Goal: Entertainment & Leisure: Consume media (video, audio)

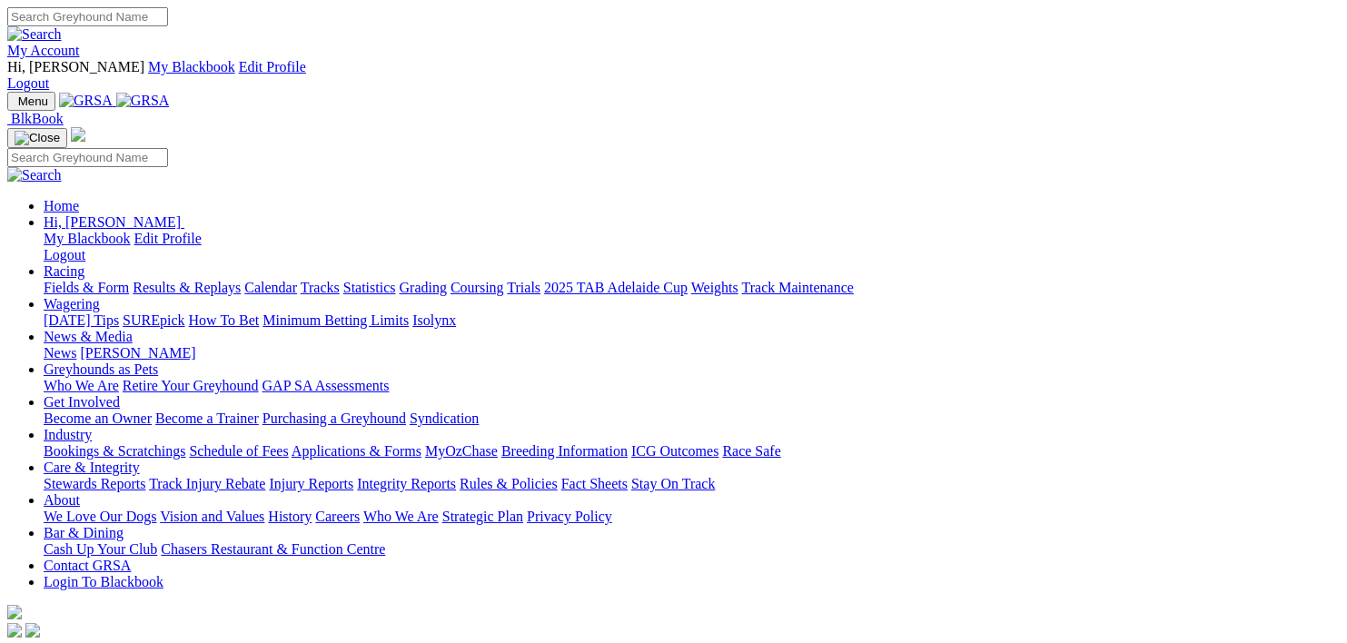
click at [84, 263] on link "Racing" at bounding box center [64, 270] width 41 height 15
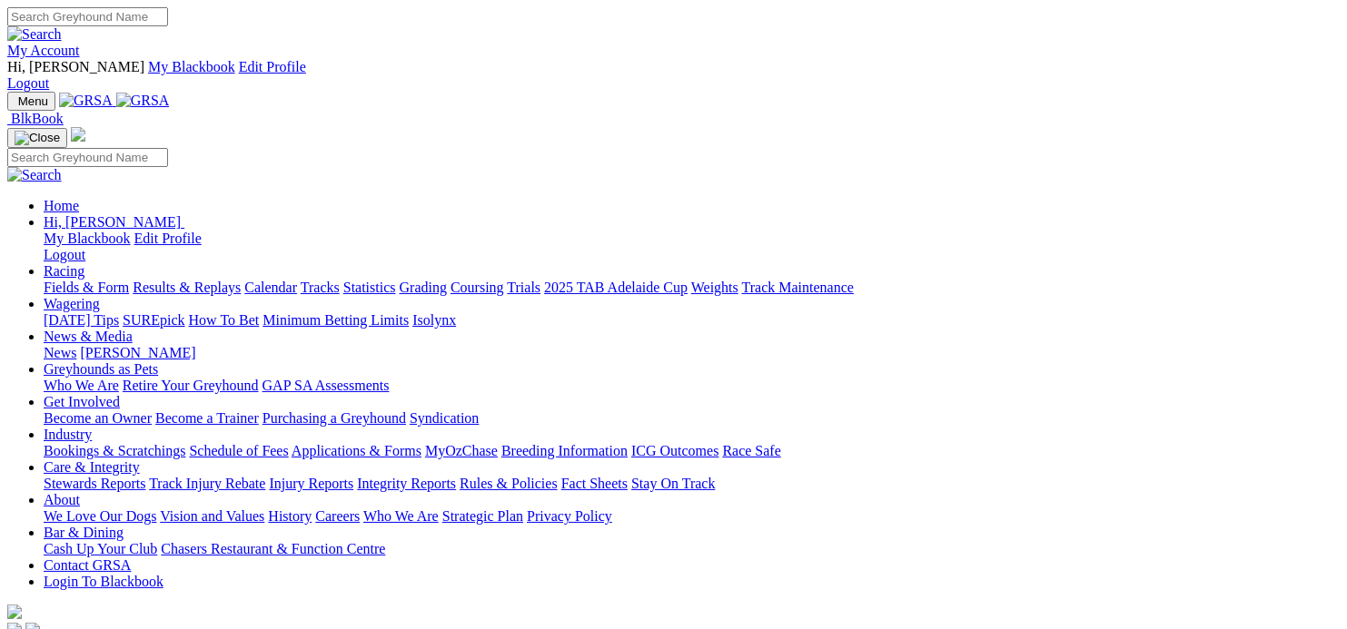
click at [68, 280] on link "Fields & Form" at bounding box center [86, 287] width 85 height 15
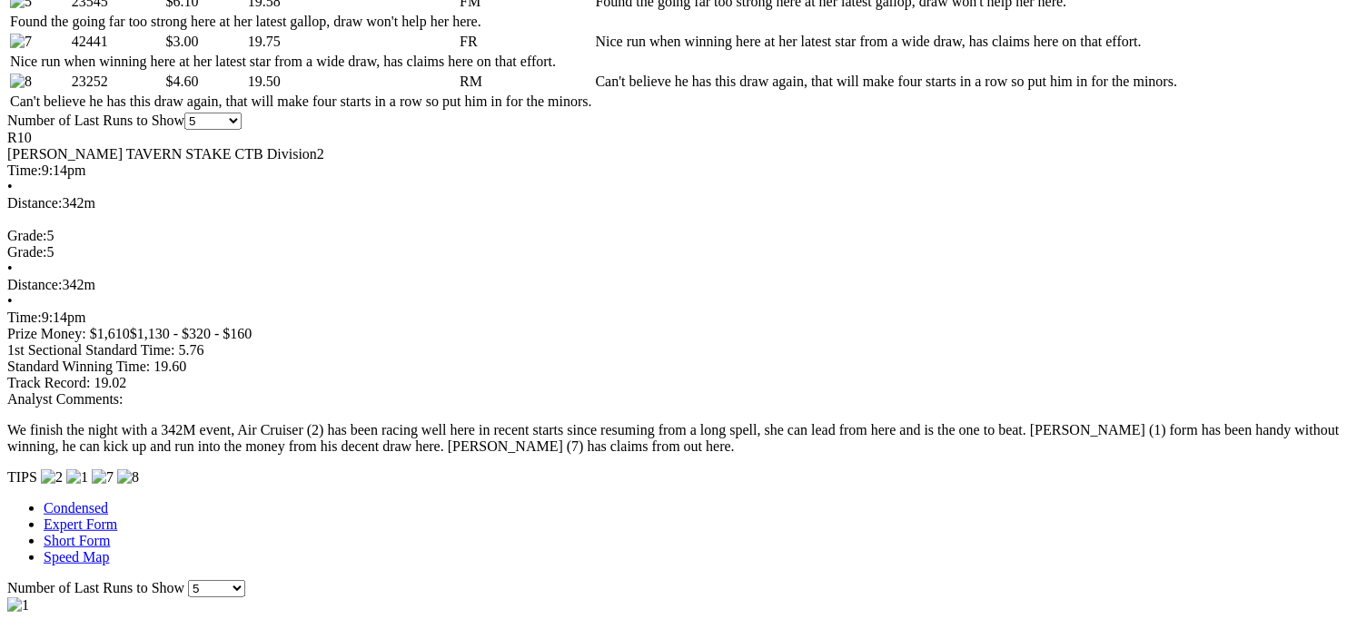
scroll to position [1180, 0]
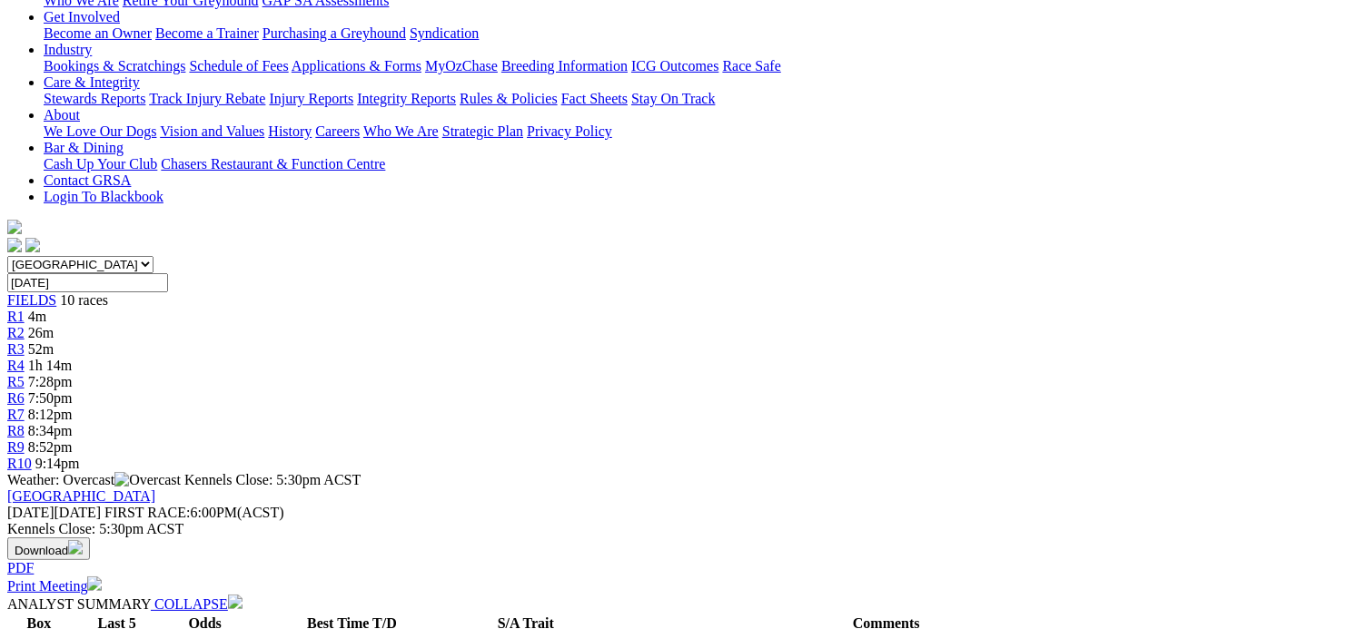
scroll to position [0, 0]
